Goal: Check status: Check status

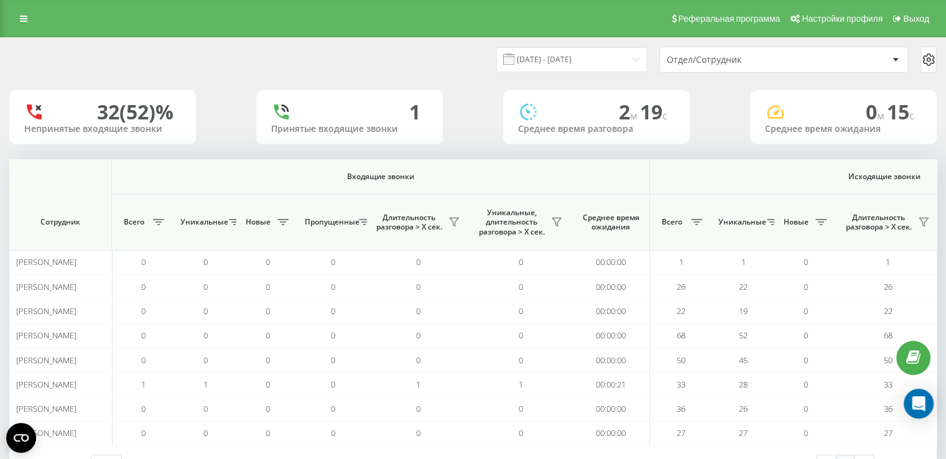
scroll to position [0, 699]
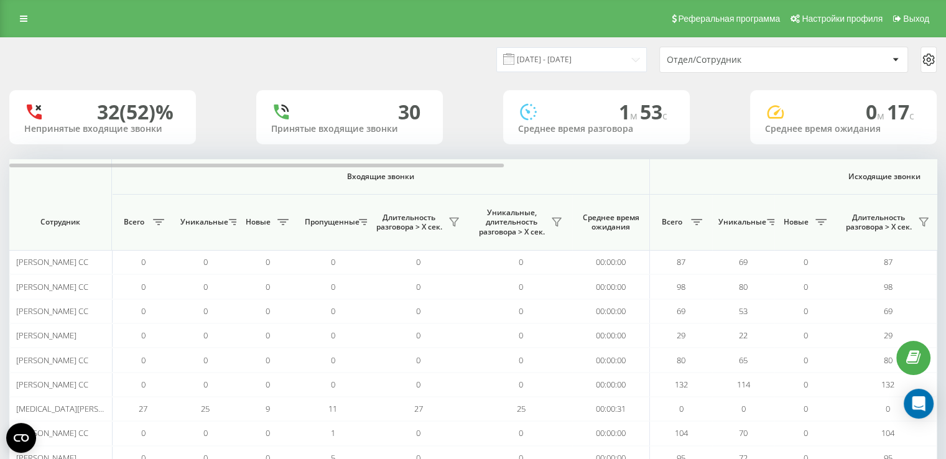
click at [0, 317] on div "[DATE] - [DATE] Отдел/Сотрудник 32 (52)% Непринятые входящие звонки 30 Принятые…" at bounding box center [473, 296] width 946 height 518
click at [759, 58] on div "Отдел/Сотрудник" at bounding box center [741, 60] width 149 height 11
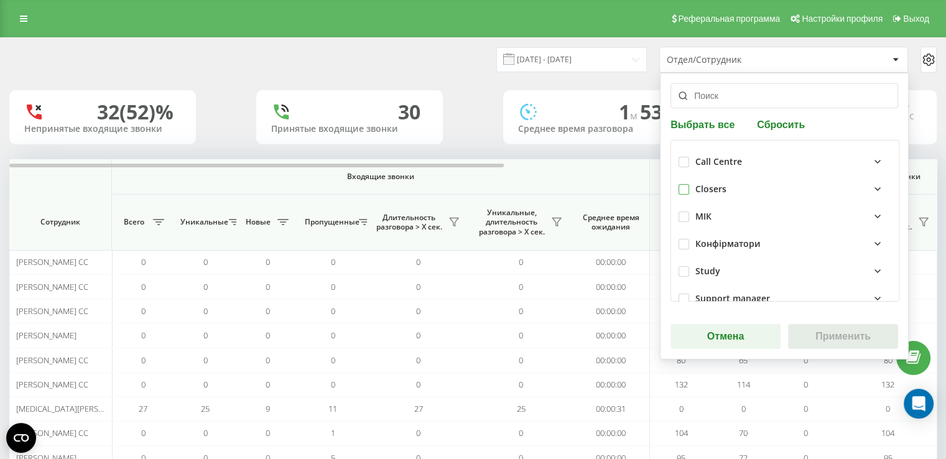
click at [680, 184] on label at bounding box center [684, 184] width 11 height 0
checkbox input "true"
click at [804, 332] on button "Применить" at bounding box center [843, 336] width 110 height 25
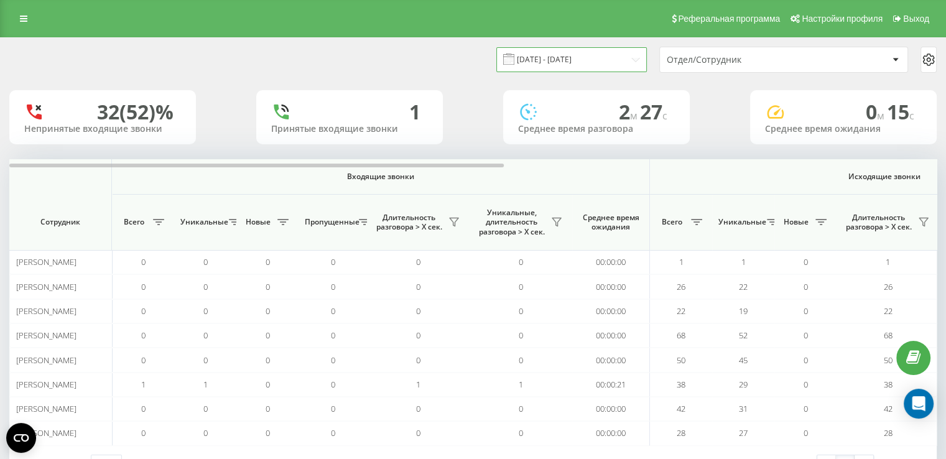
click at [620, 60] on input "[DATE] - [DATE]" at bounding box center [572, 59] width 151 height 24
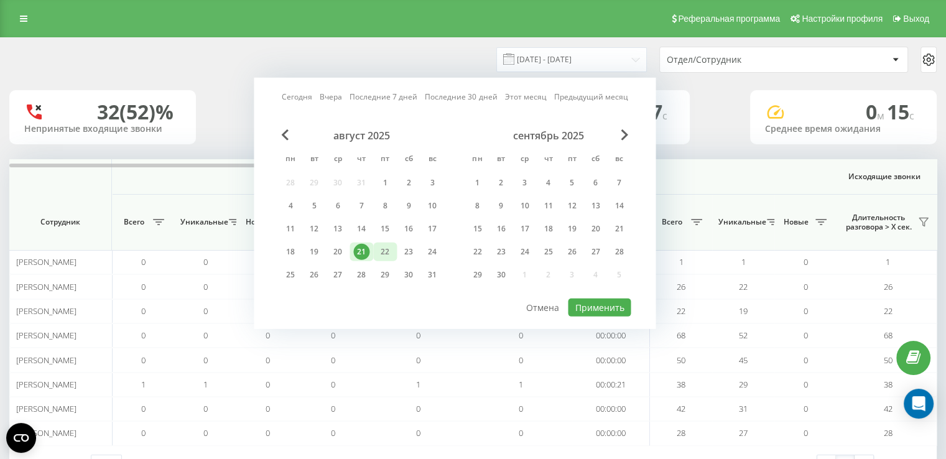
click at [380, 250] on div "22" at bounding box center [385, 252] width 16 height 16
click at [593, 302] on button "Применить" at bounding box center [599, 308] width 63 height 18
type input "[DATE] - [DATE]"
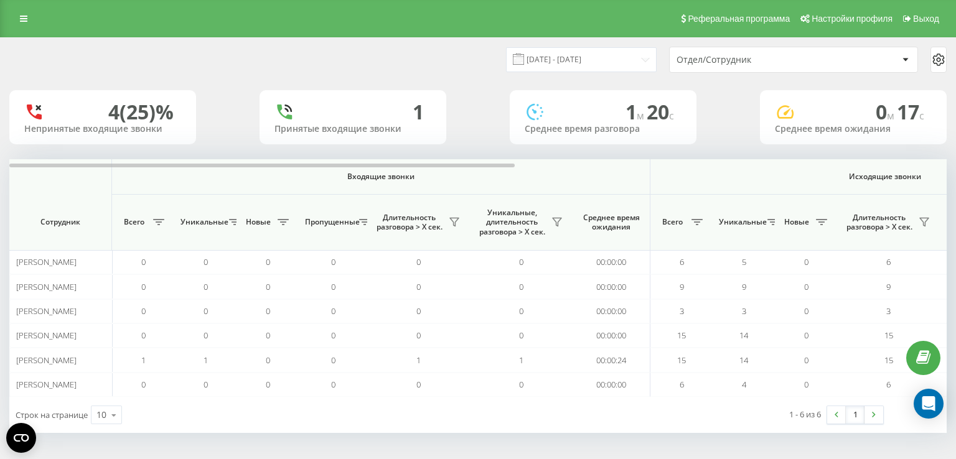
click at [764, 63] on div "Отдел/Сотрудник" at bounding box center [750, 60] width 149 height 11
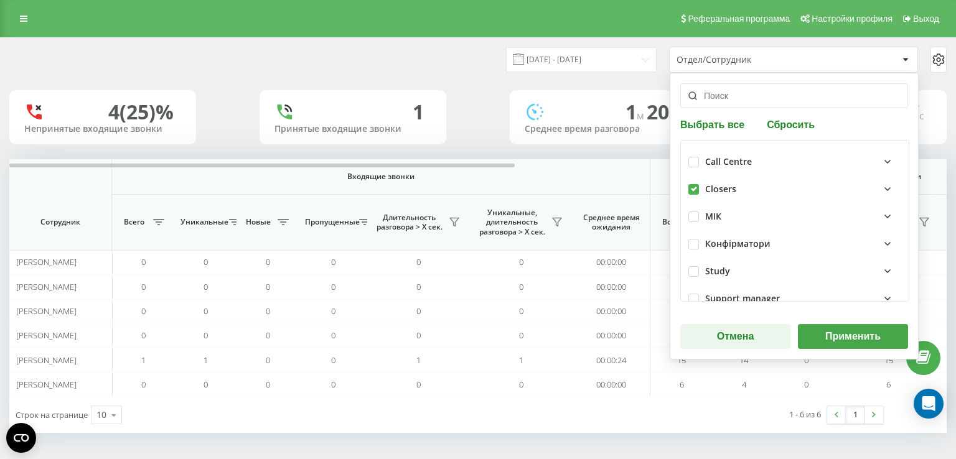
click at [802, 335] on button "Применить" at bounding box center [853, 336] width 110 height 25
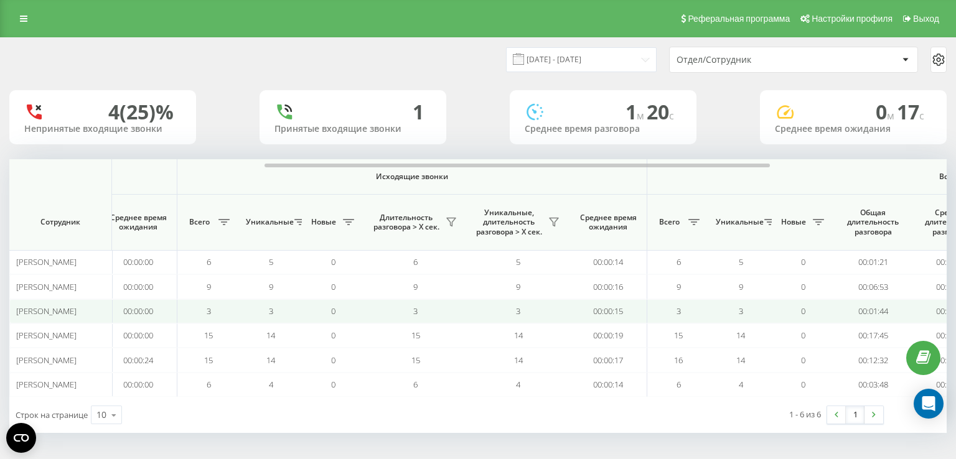
scroll to position [0, 492]
